Goal: Find specific page/section: Find specific page/section

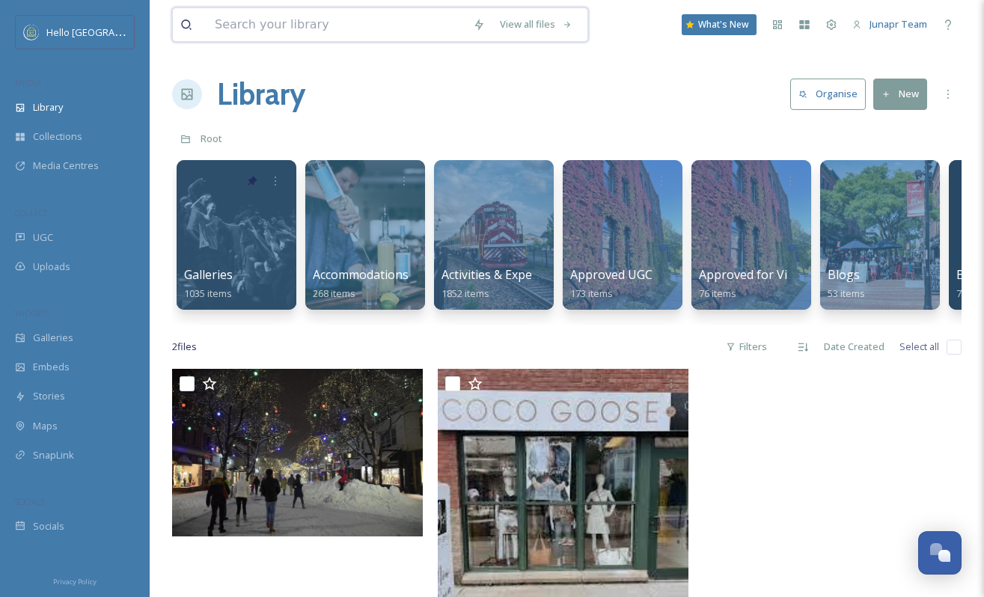
click at [266, 24] on input at bounding box center [336, 24] width 258 height 33
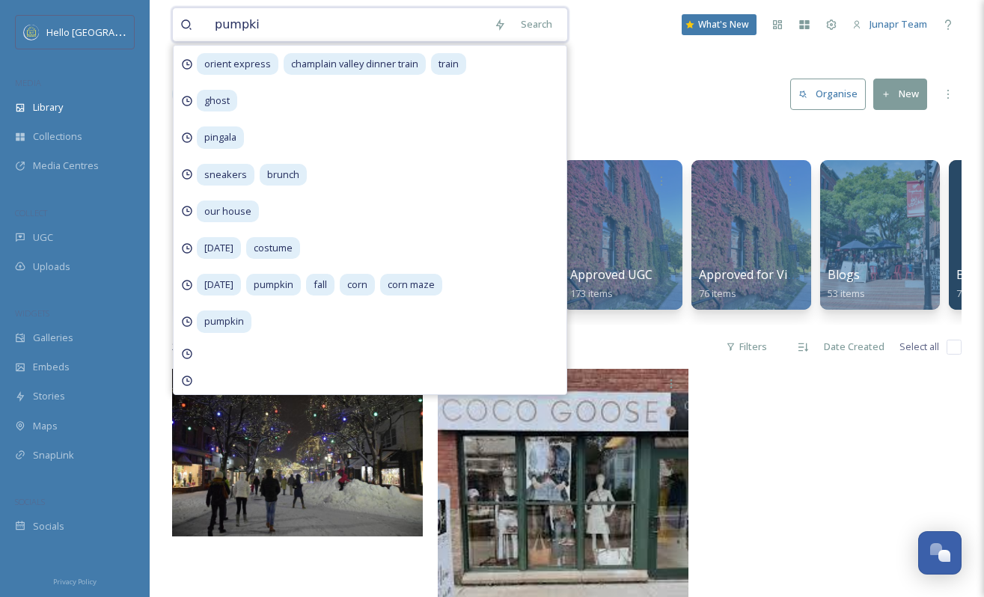
type input "pumpkin"
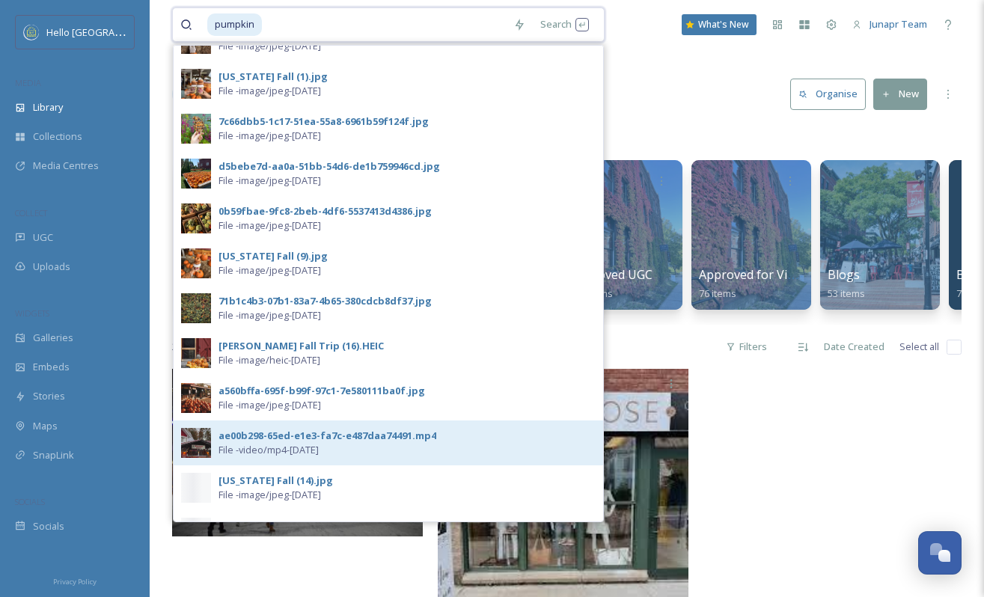
scroll to position [179, 0]
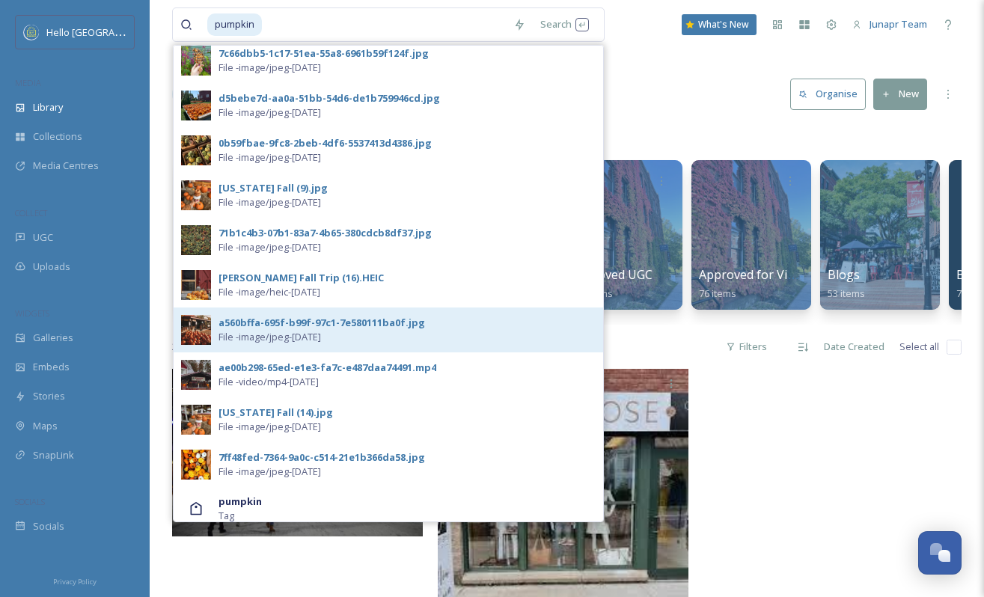
click at [250, 326] on div "a560bffa-695f-b99f-97c1-7e580111ba0f.jpg" at bounding box center [322, 323] width 207 height 14
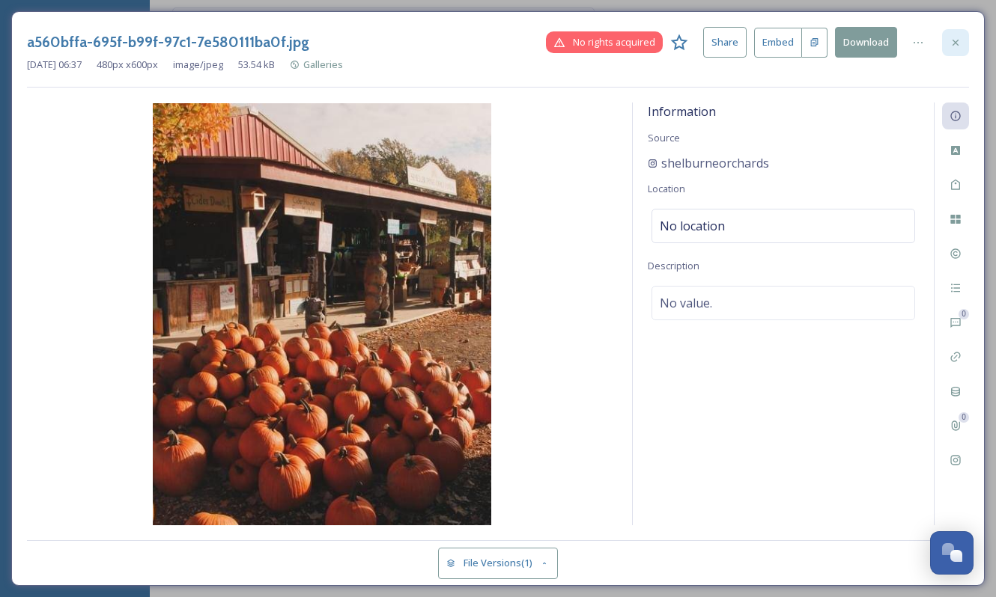
click at [959, 43] on icon at bounding box center [955, 43] width 12 height 12
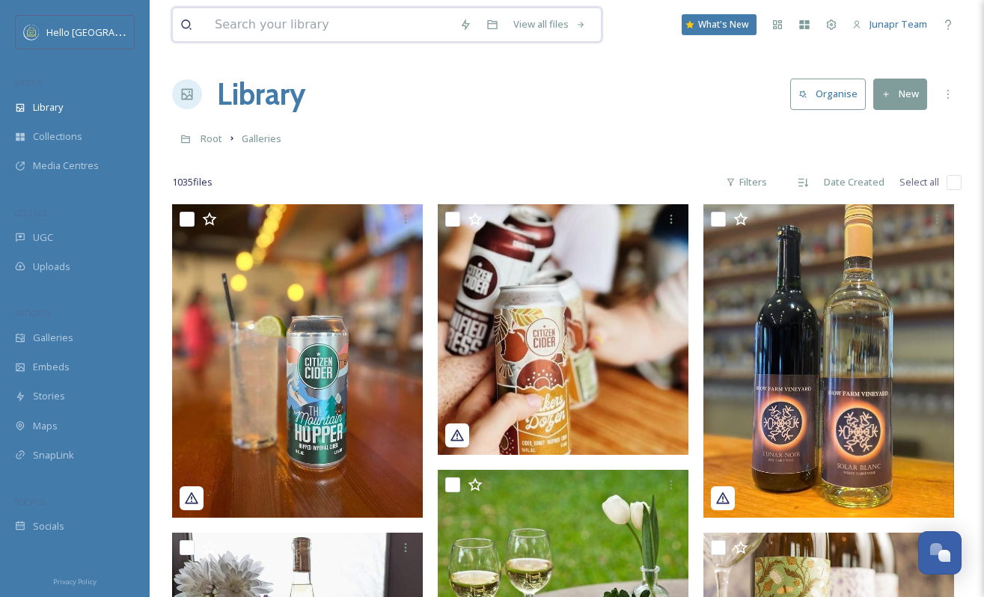
click at [239, 22] on input at bounding box center [329, 24] width 245 height 33
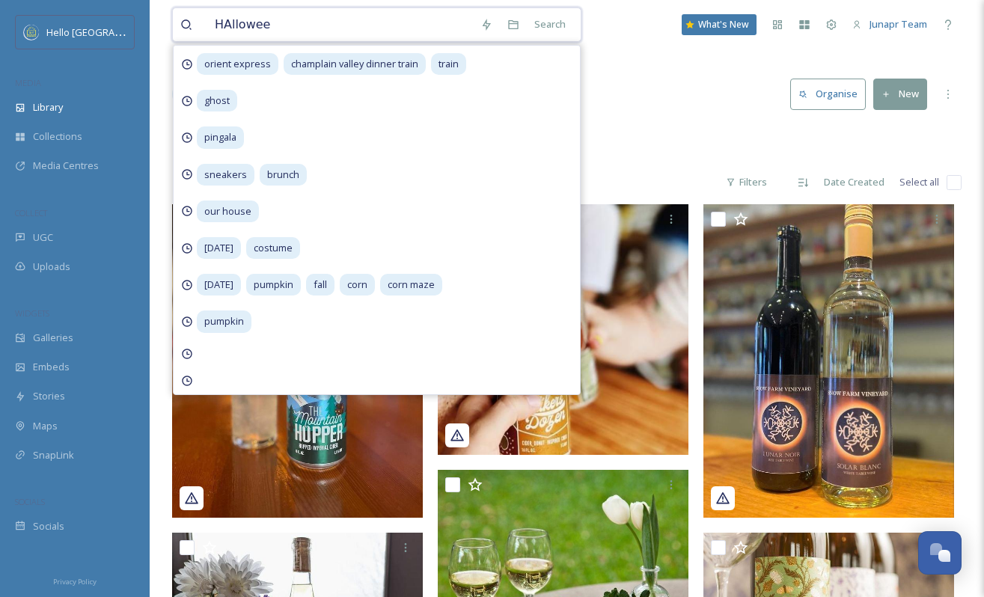
type input "[DATE]"
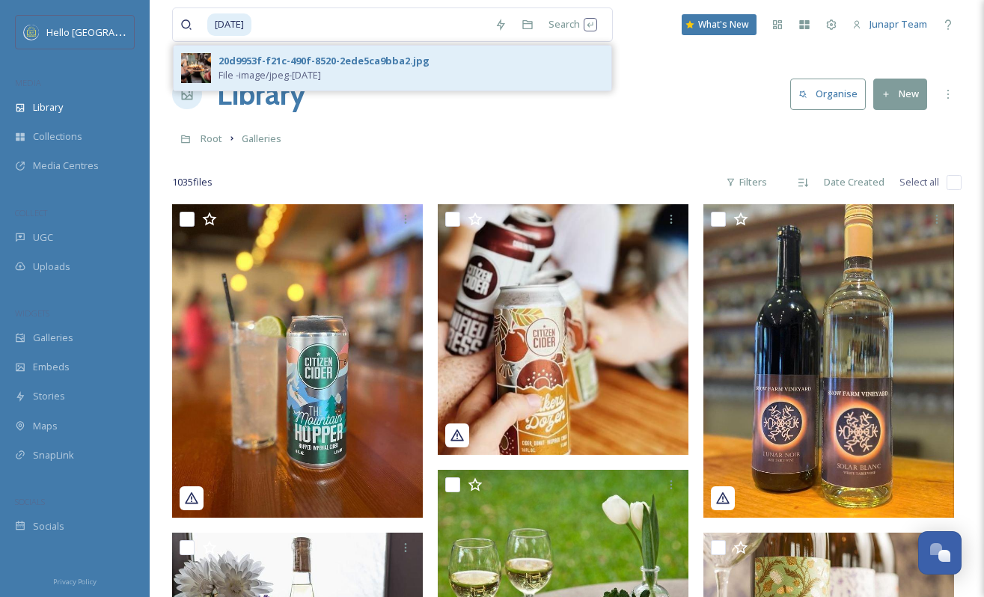
click at [248, 59] on div "20d9953f-f21c-490f-8520-2ede5ca9bba2.jpg" at bounding box center [324, 61] width 211 height 14
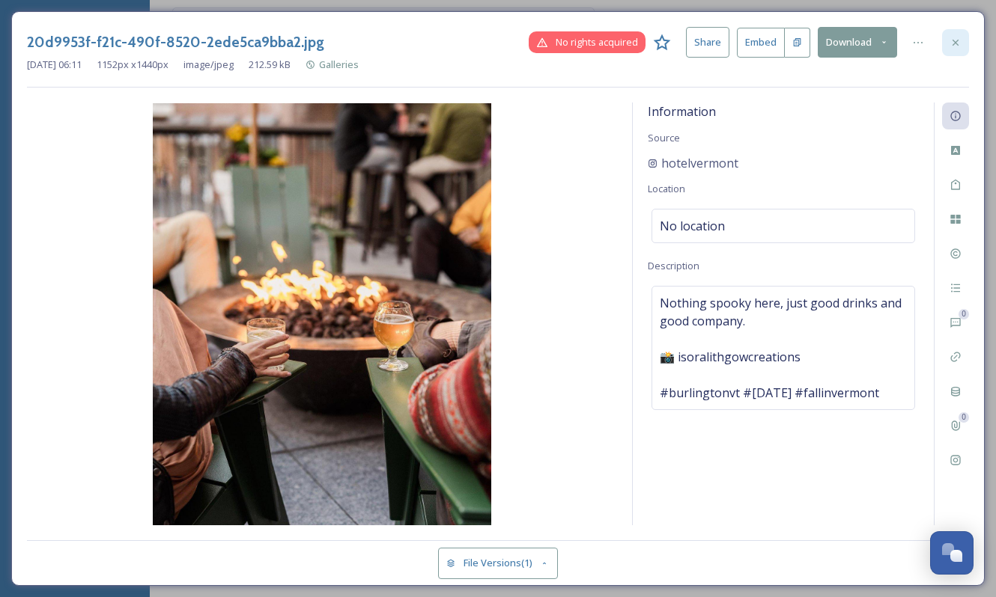
click at [955, 39] on icon at bounding box center [955, 43] width 12 height 12
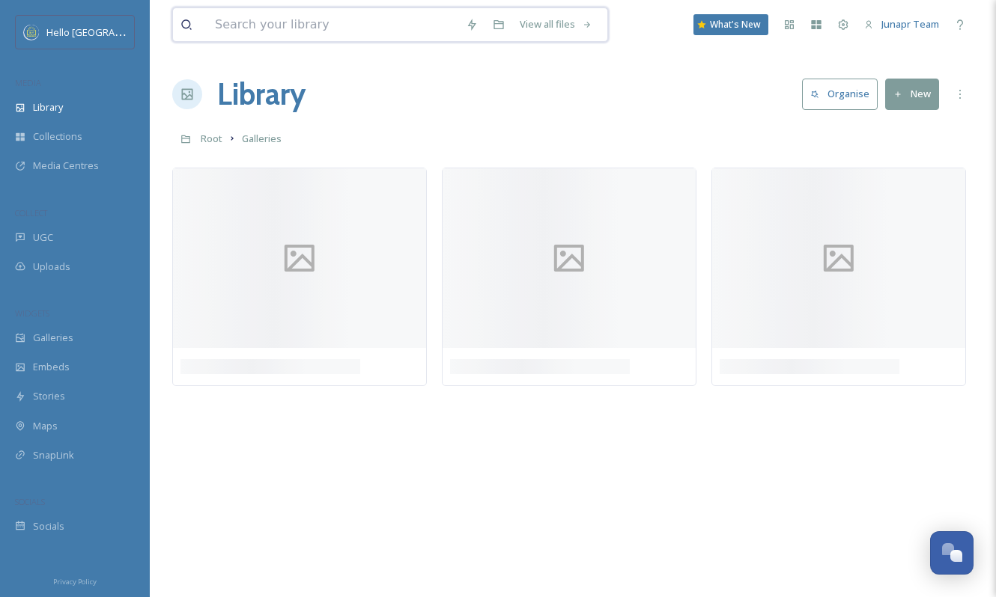
click at [267, 30] on input at bounding box center [332, 24] width 251 height 33
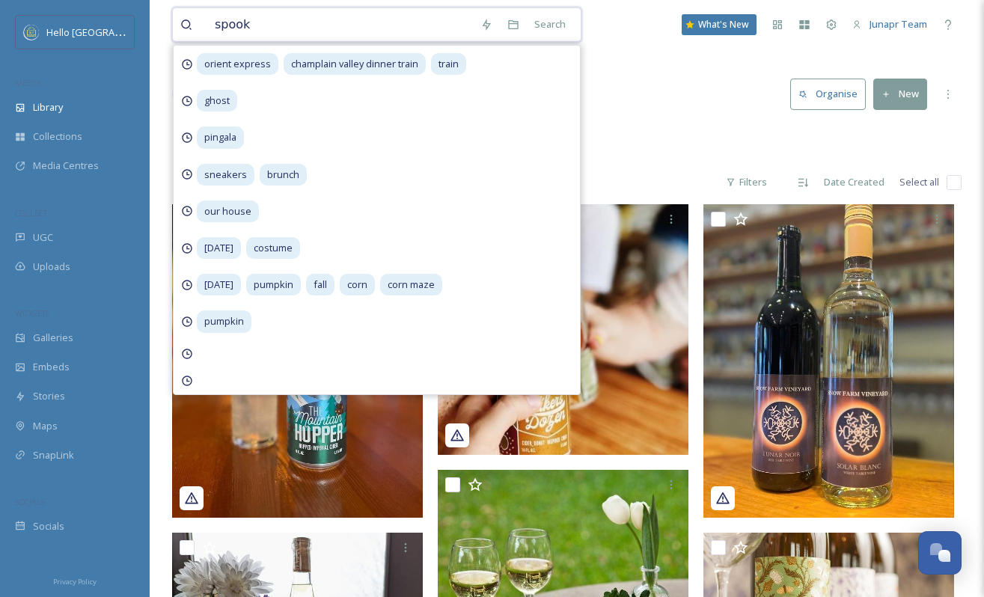
type input "spooky"
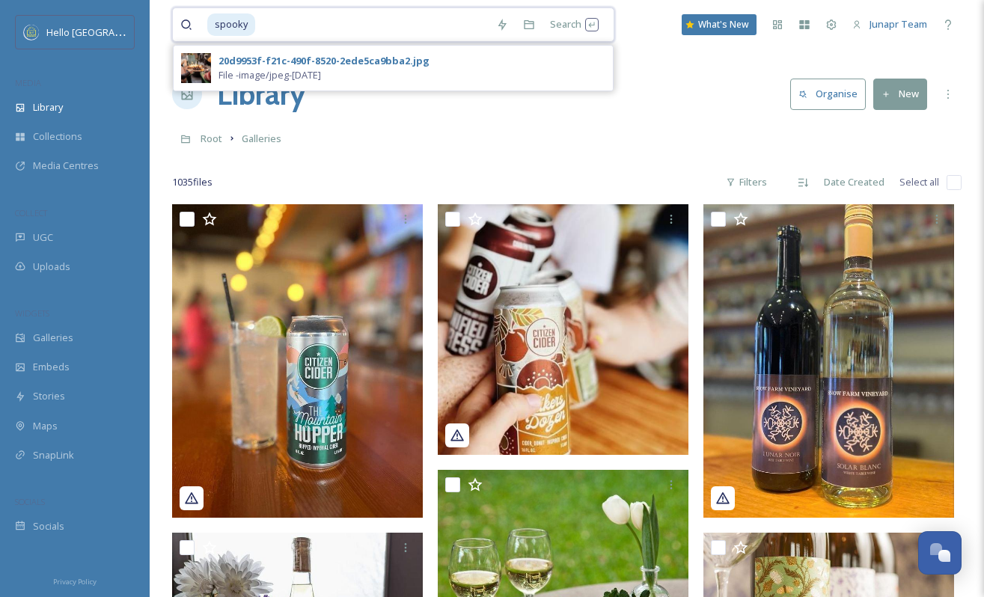
drag, startPoint x: 275, startPoint y: 21, endPoint x: 162, endPoint y: 25, distance: 112.3
type input "s"
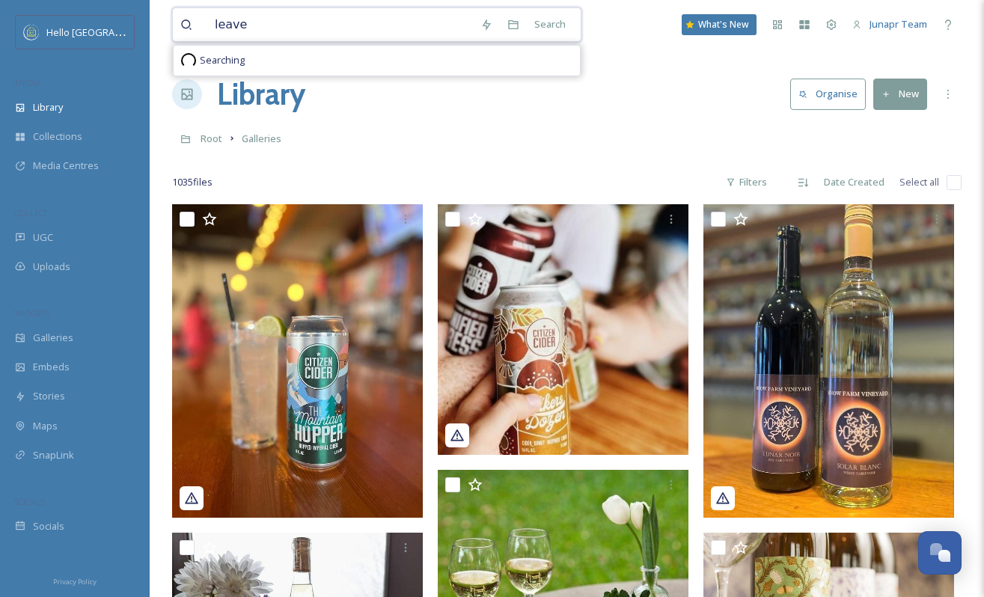
type input "leaves"
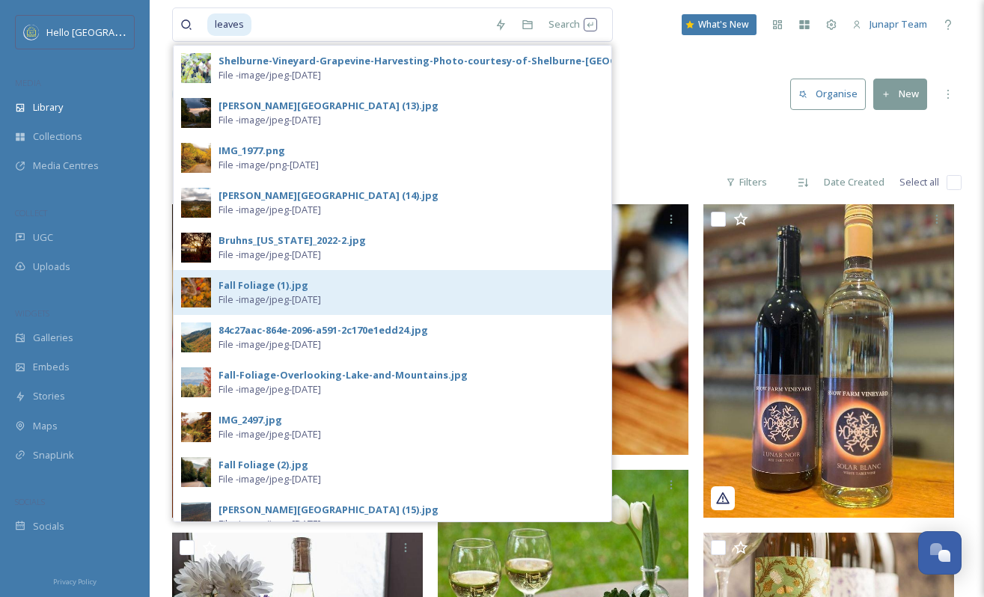
click at [252, 283] on div "Fall Foliage (1).jpg" at bounding box center [264, 285] width 90 height 14
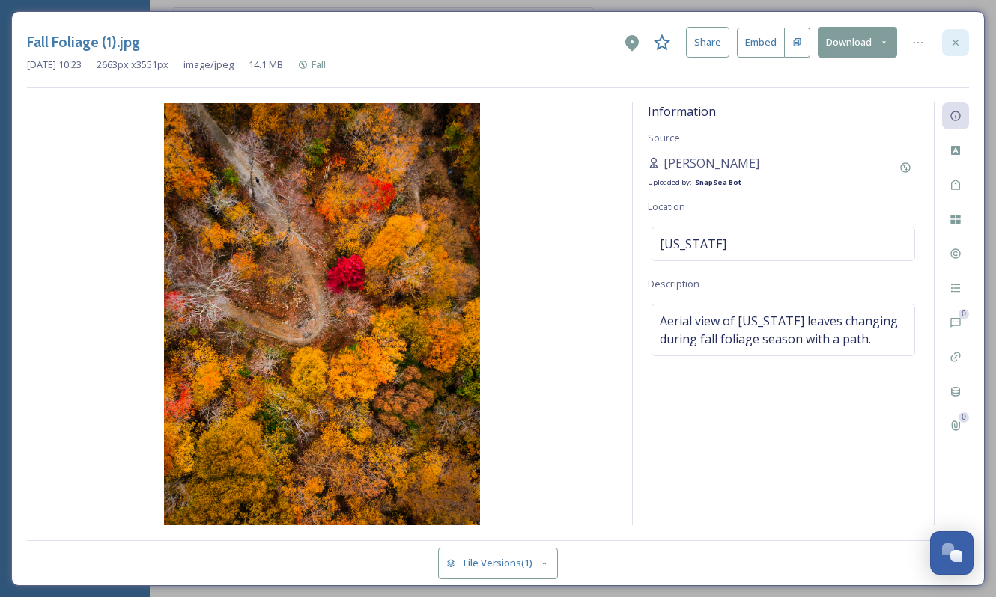
click at [953, 42] on icon at bounding box center [955, 43] width 12 height 12
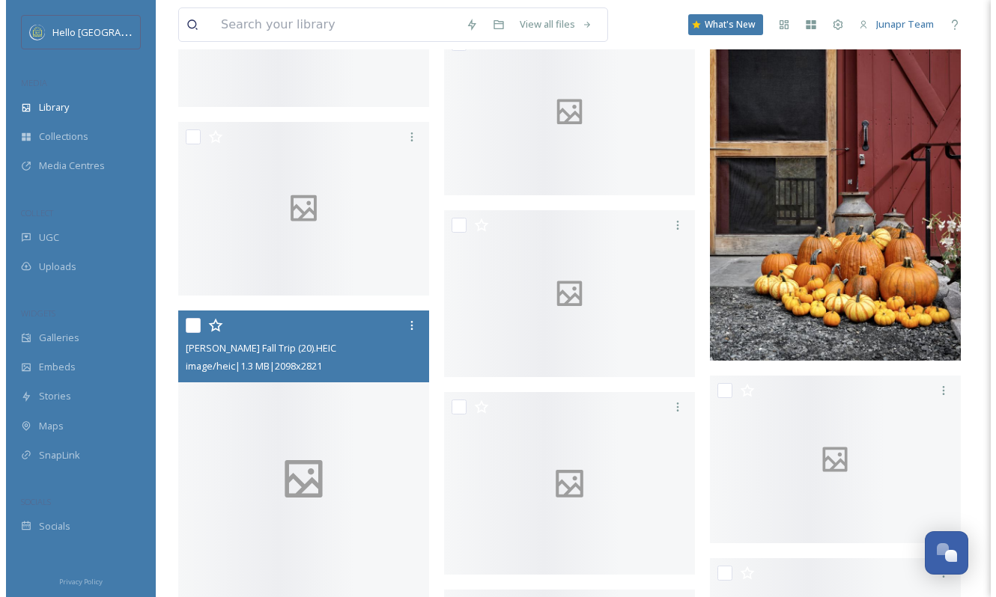
scroll to position [14413, 0]
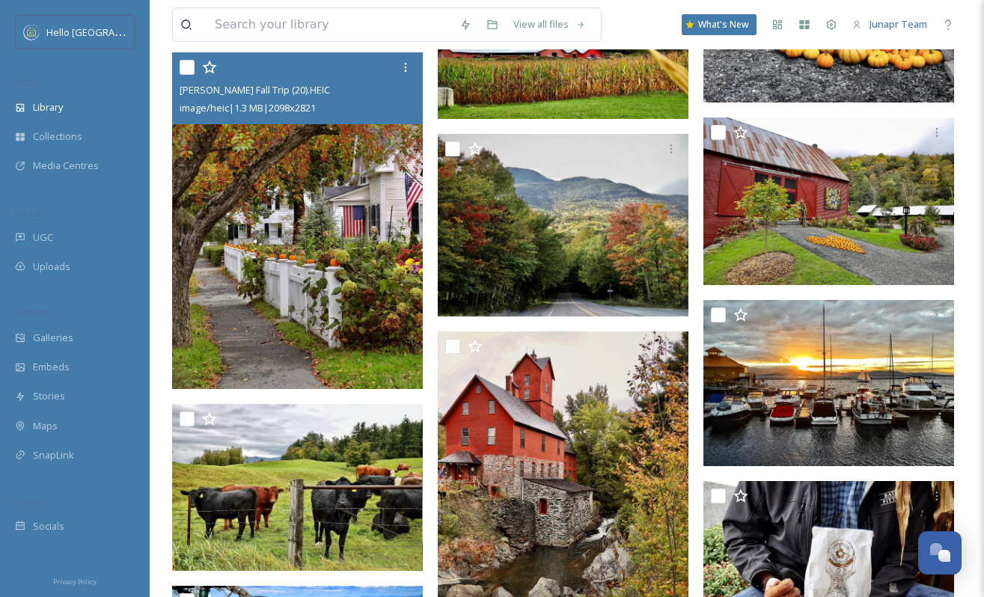
click at [322, 269] on img at bounding box center [297, 220] width 251 height 337
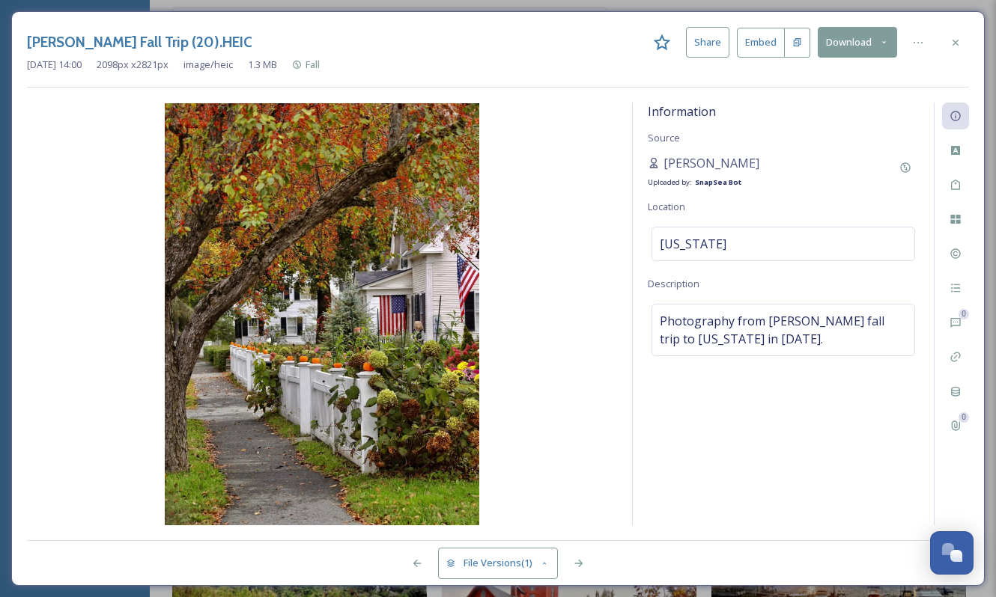
click at [322, 335] on img at bounding box center [322, 314] width 590 height 422
